Goal: Navigation & Orientation: Understand site structure

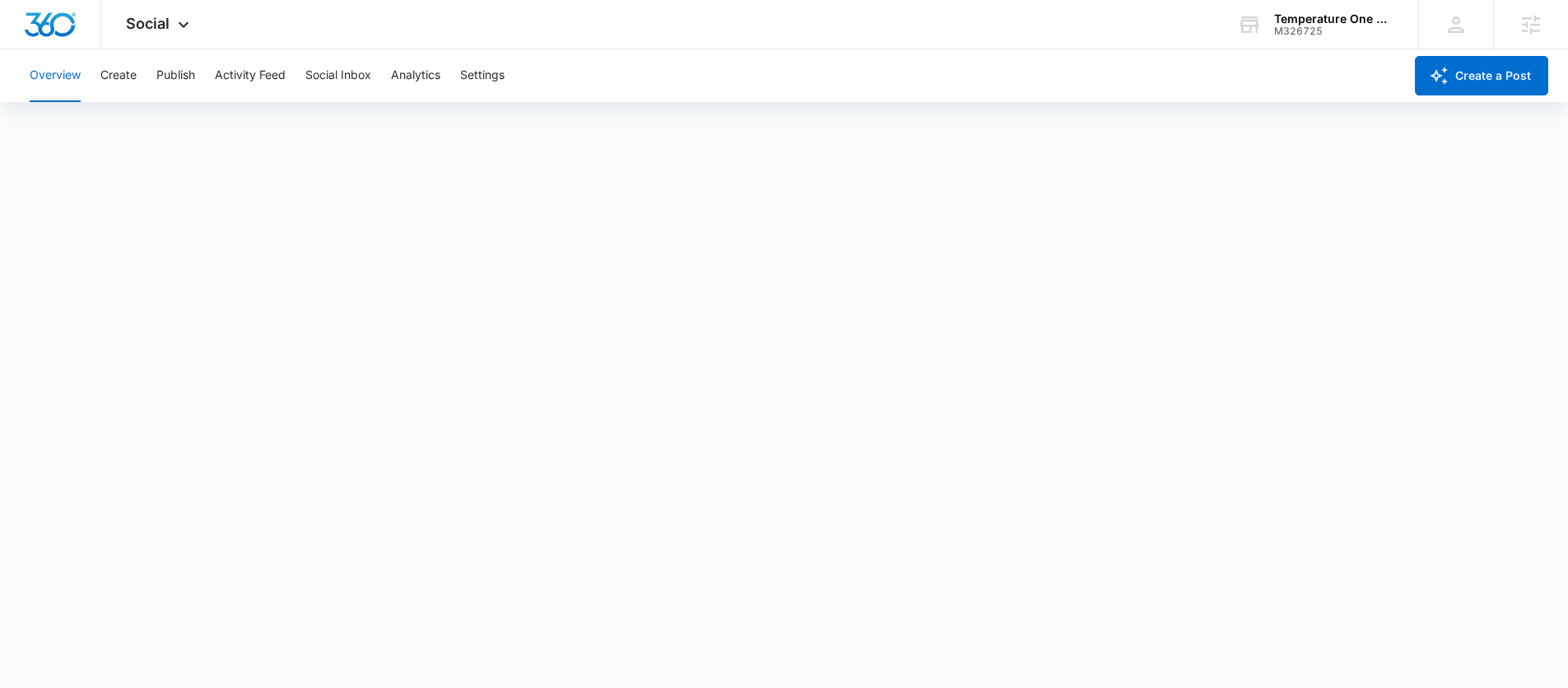
scroll to position [4, 0]
click at [121, 77] on button "Create" at bounding box center [118, 75] width 36 height 53
click at [162, 119] on button "Approvals" at bounding box center [161, 126] width 56 height 46
click at [150, 12] on div "Social Apps Reputation Websites Forms CRM Email Social Content Ads Intelligence…" at bounding box center [160, 24] width 117 height 49
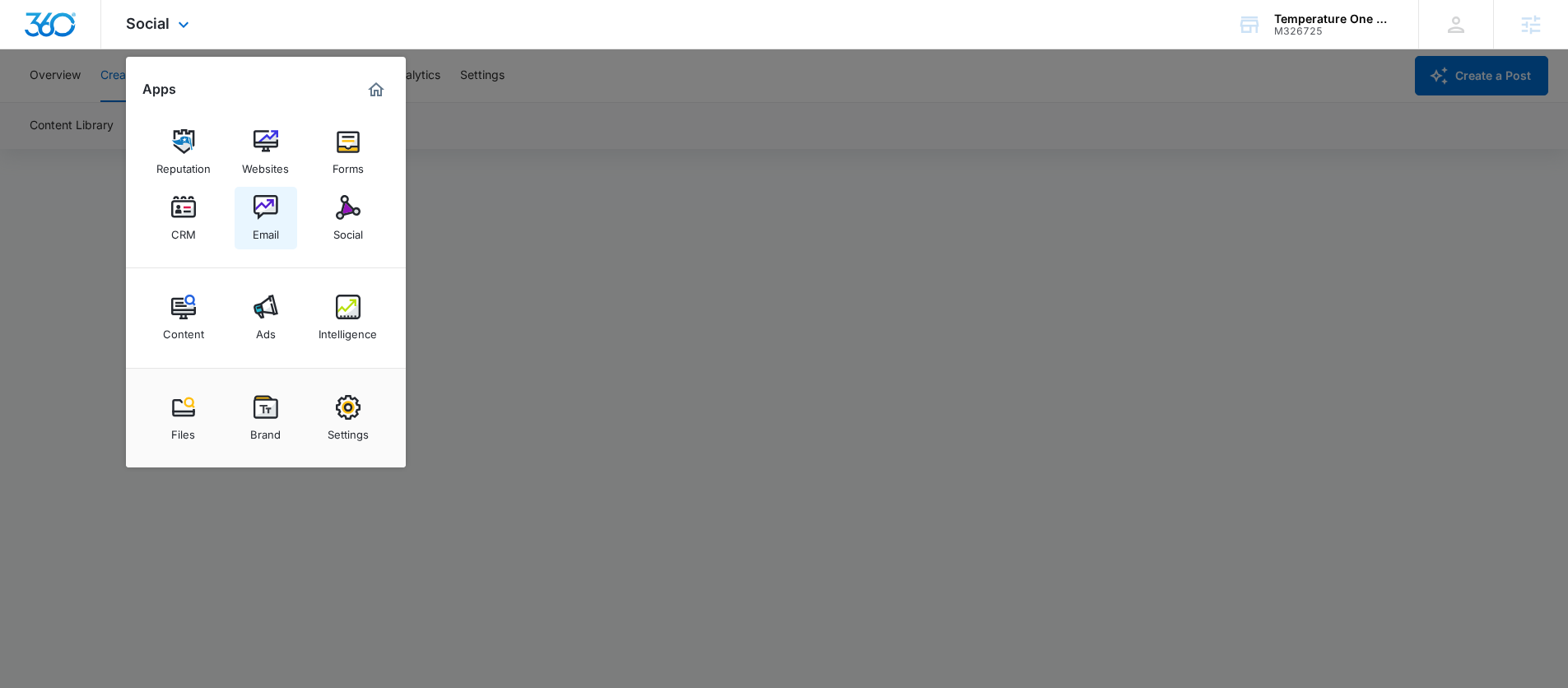
click at [276, 209] on img at bounding box center [265, 206] width 25 height 25
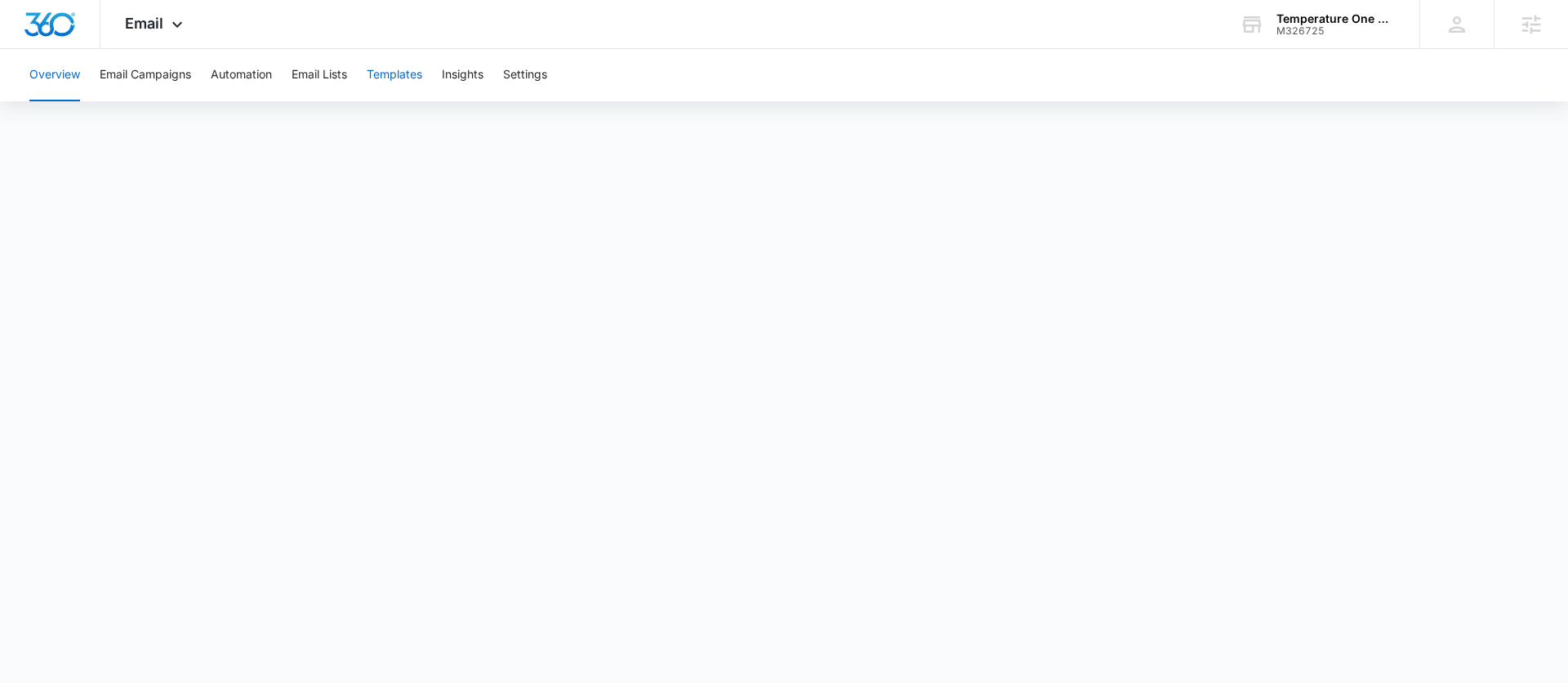
click at [394, 72] on button "Templates" at bounding box center [394, 75] width 55 height 52
click at [160, 28] on span "Email" at bounding box center [144, 23] width 38 height 17
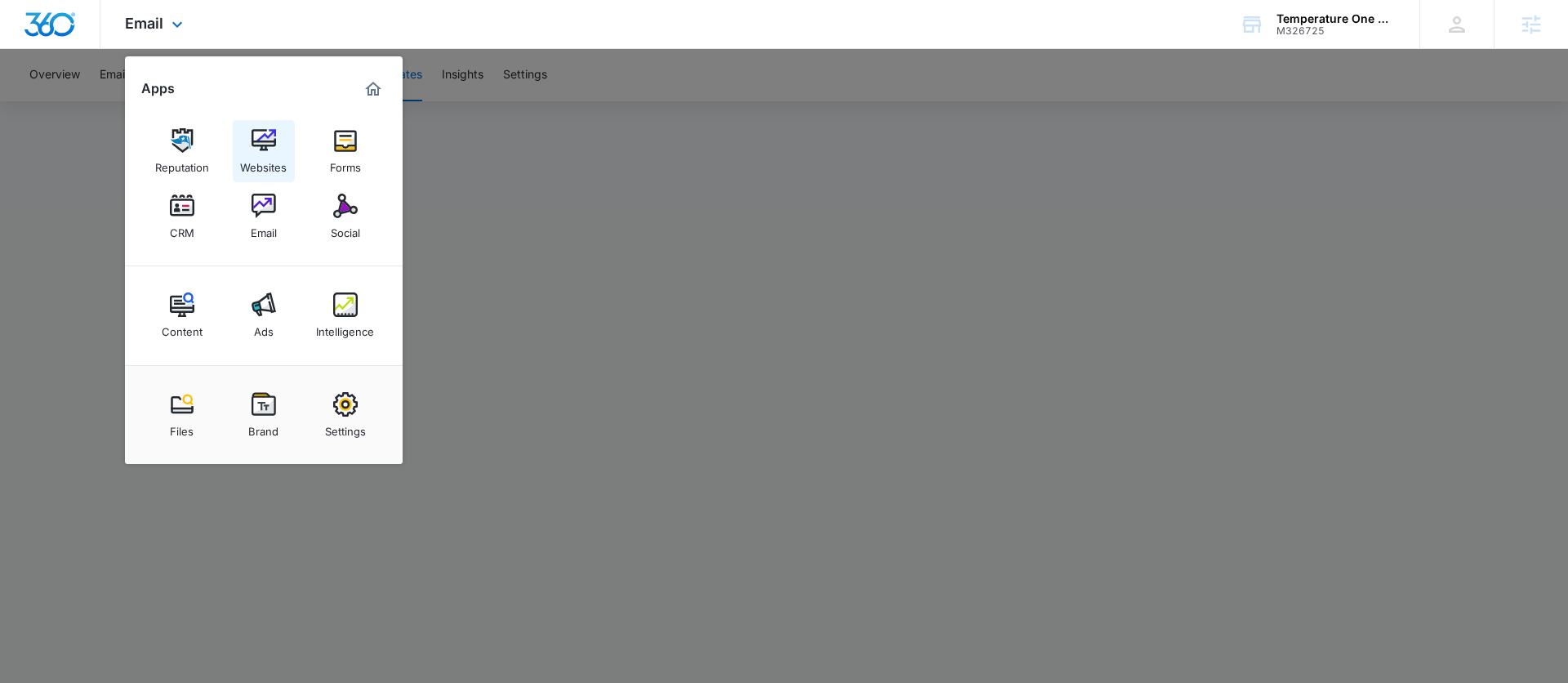
click at [276, 146] on link "Websites" at bounding box center [263, 151] width 62 height 62
